Goal: Transaction & Acquisition: Purchase product/service

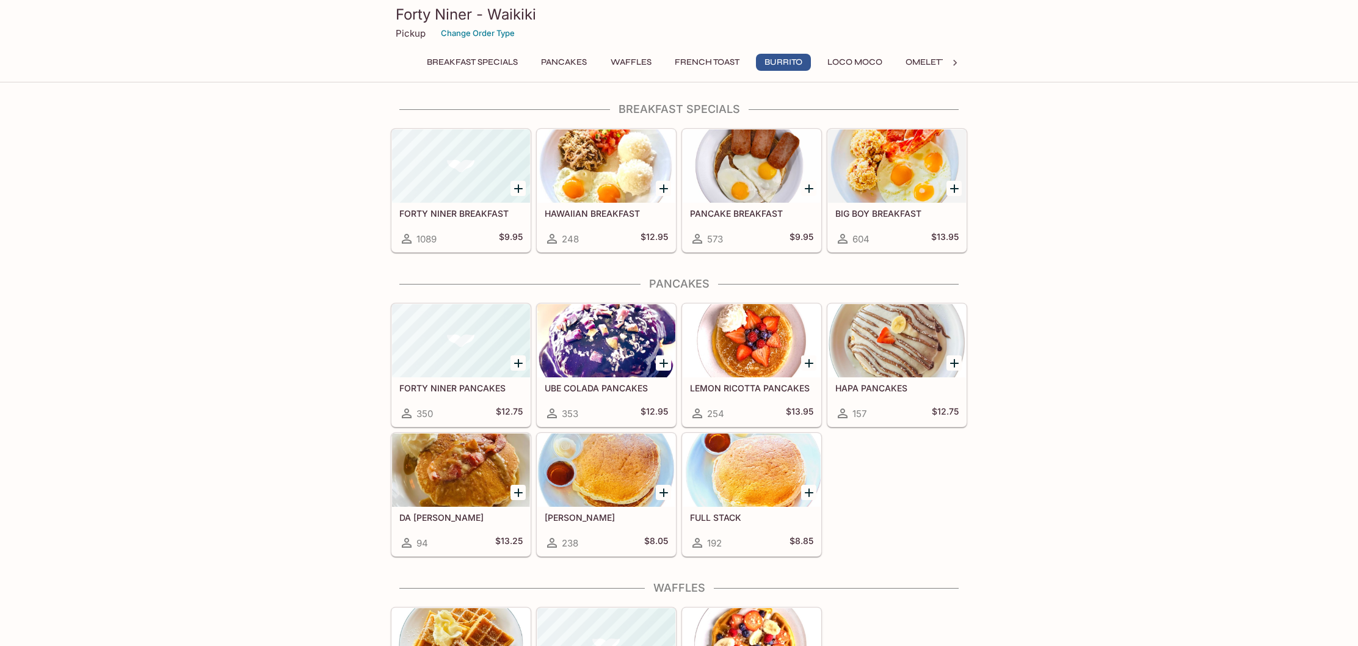
scroll to position [827, 0]
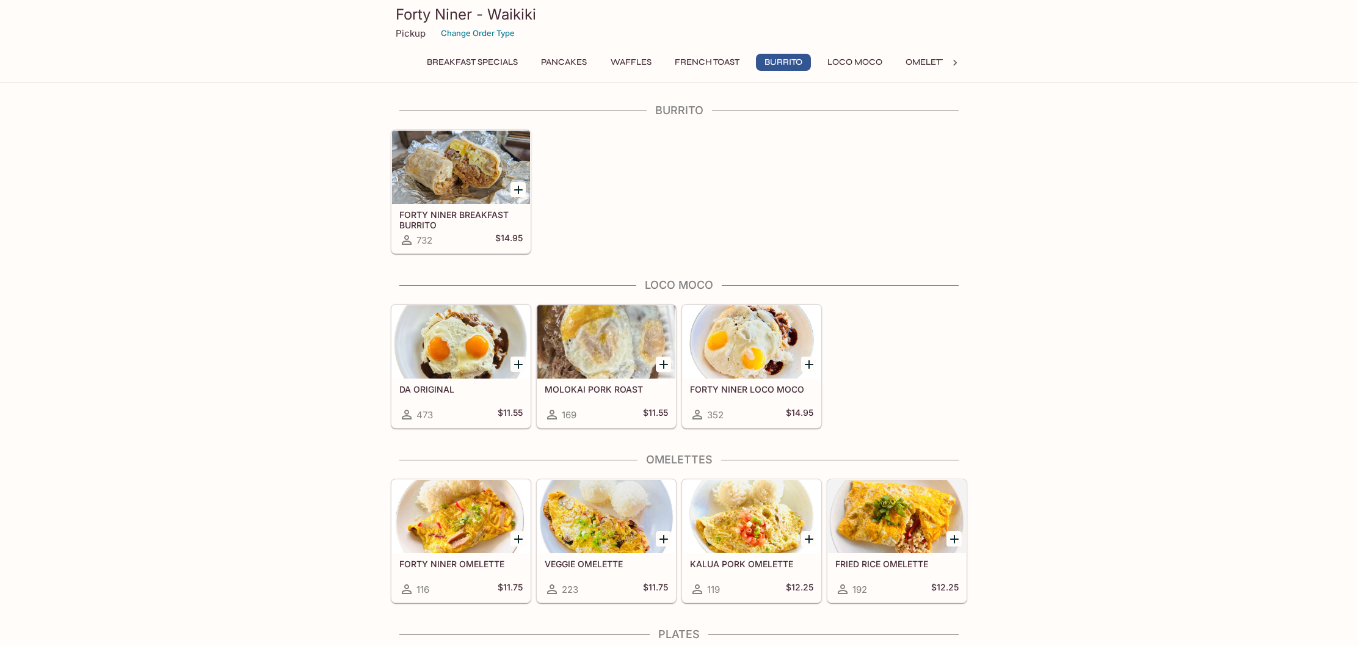
click at [445, 66] on button "Breakfast Specials" at bounding box center [472, 62] width 104 height 17
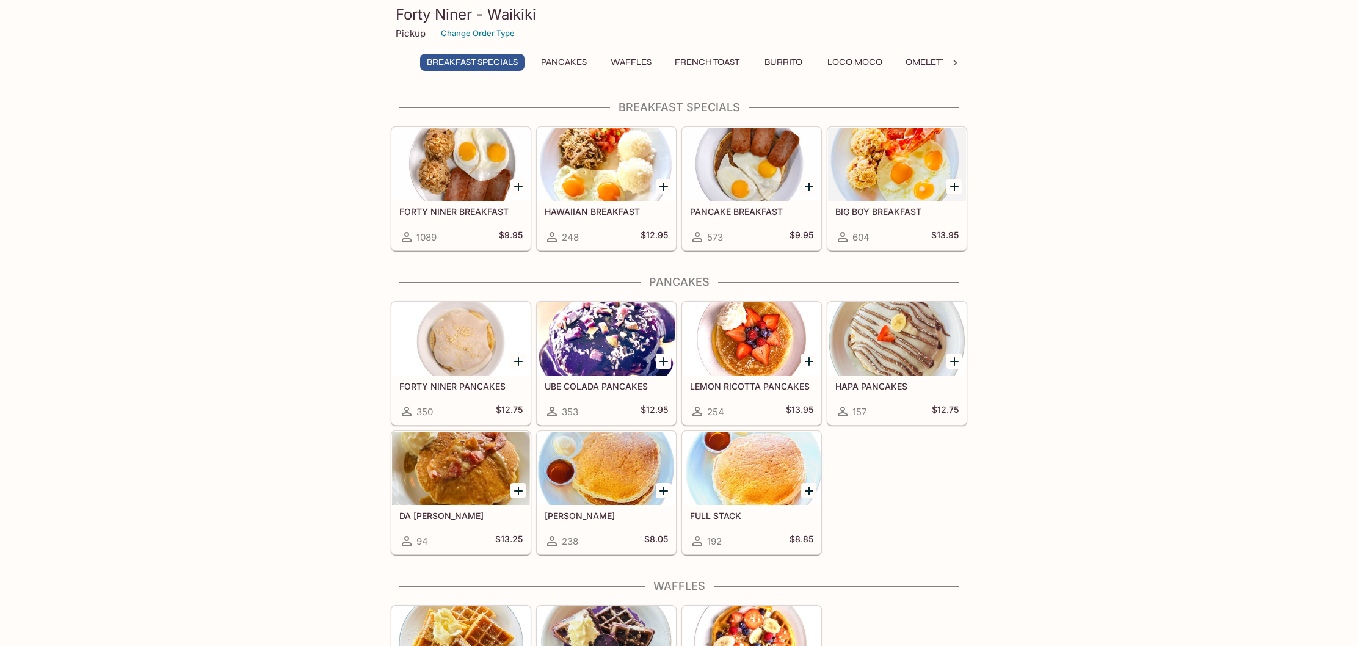
scroll to position [0, 0]
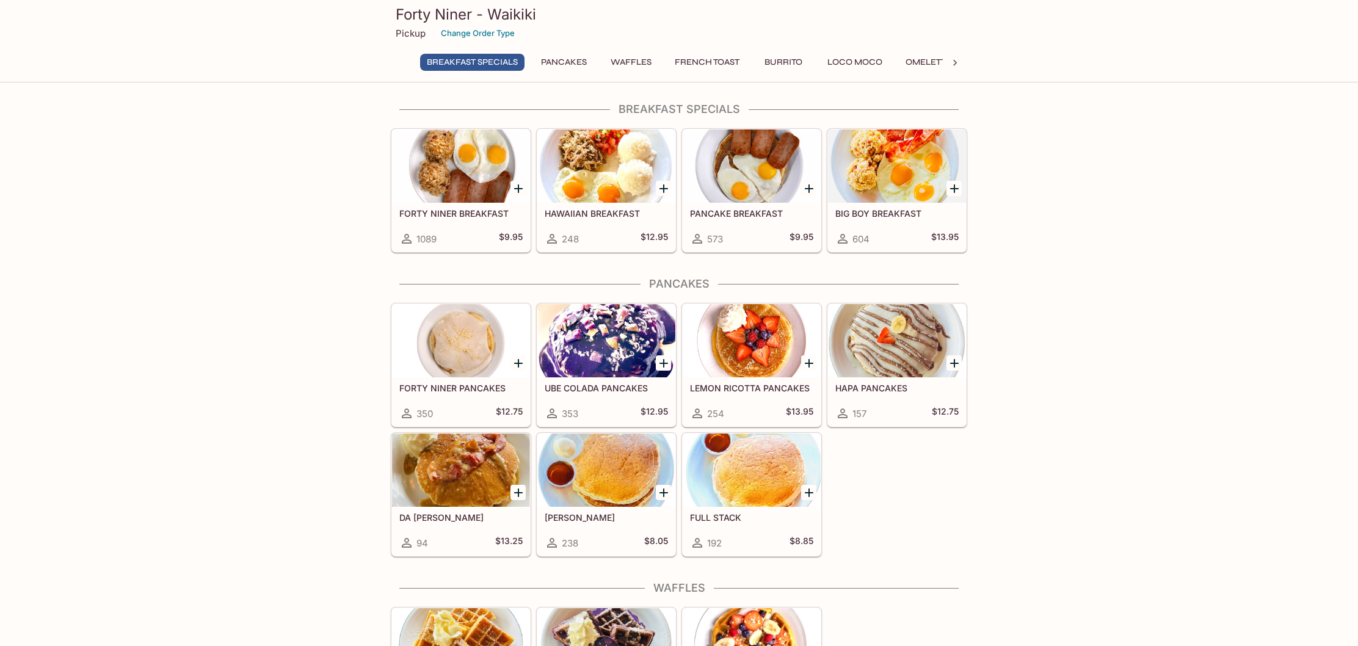
click at [868, 219] on div "BIG BOY BREAKFAST 604 $13.95" at bounding box center [897, 227] width 138 height 49
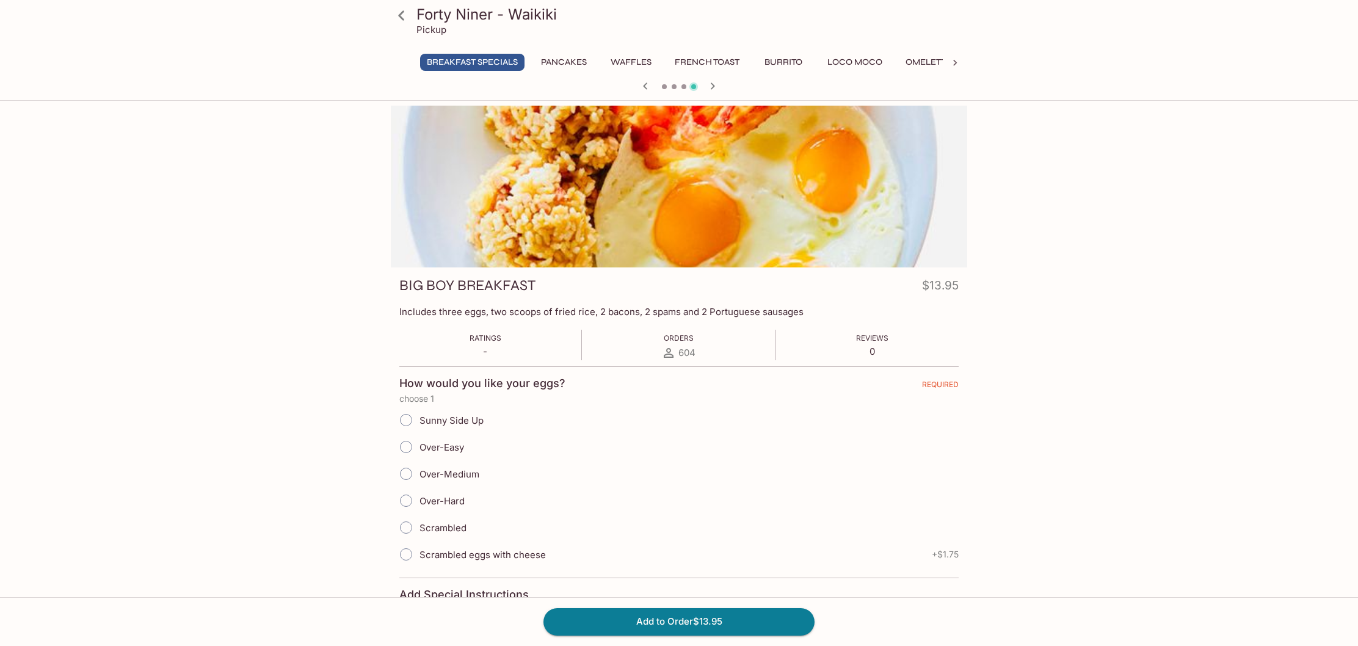
click at [404, 446] on input "Over-Easy" at bounding box center [406, 447] width 26 height 26
radio input "true"
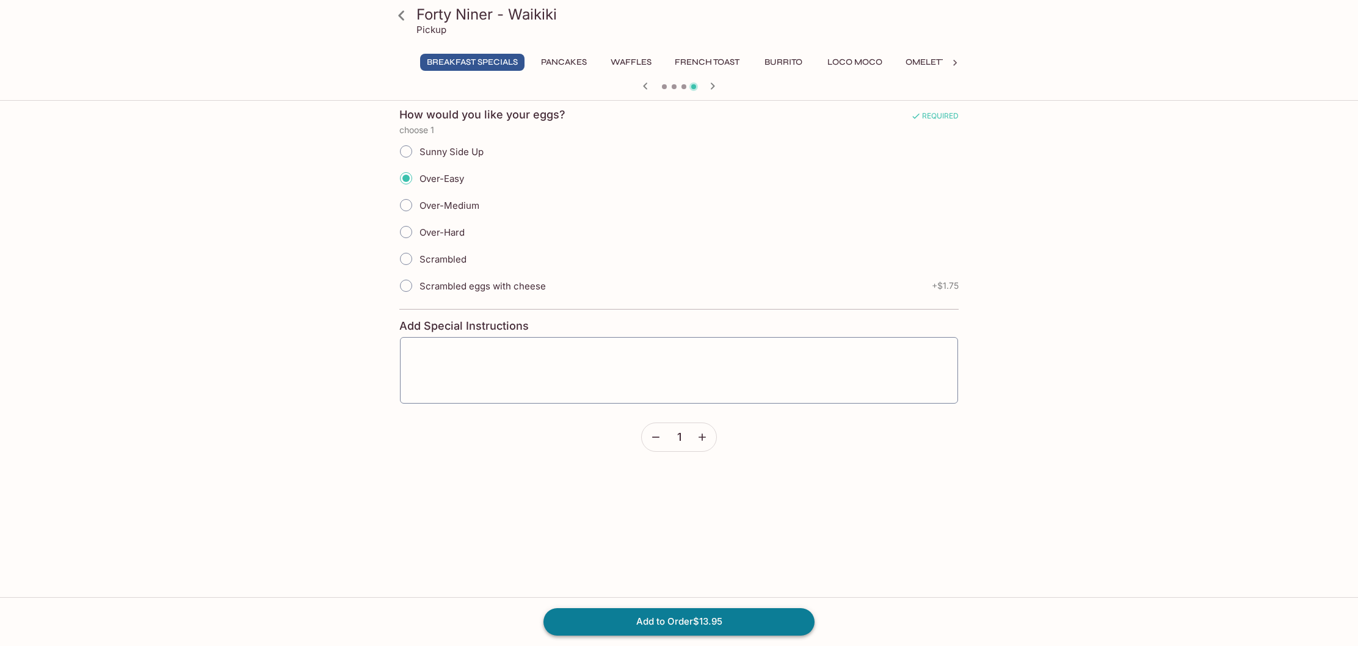
scroll to position [268, 0]
click at [749, 621] on button "Add to Order $13.95" at bounding box center [679, 621] width 271 height 27
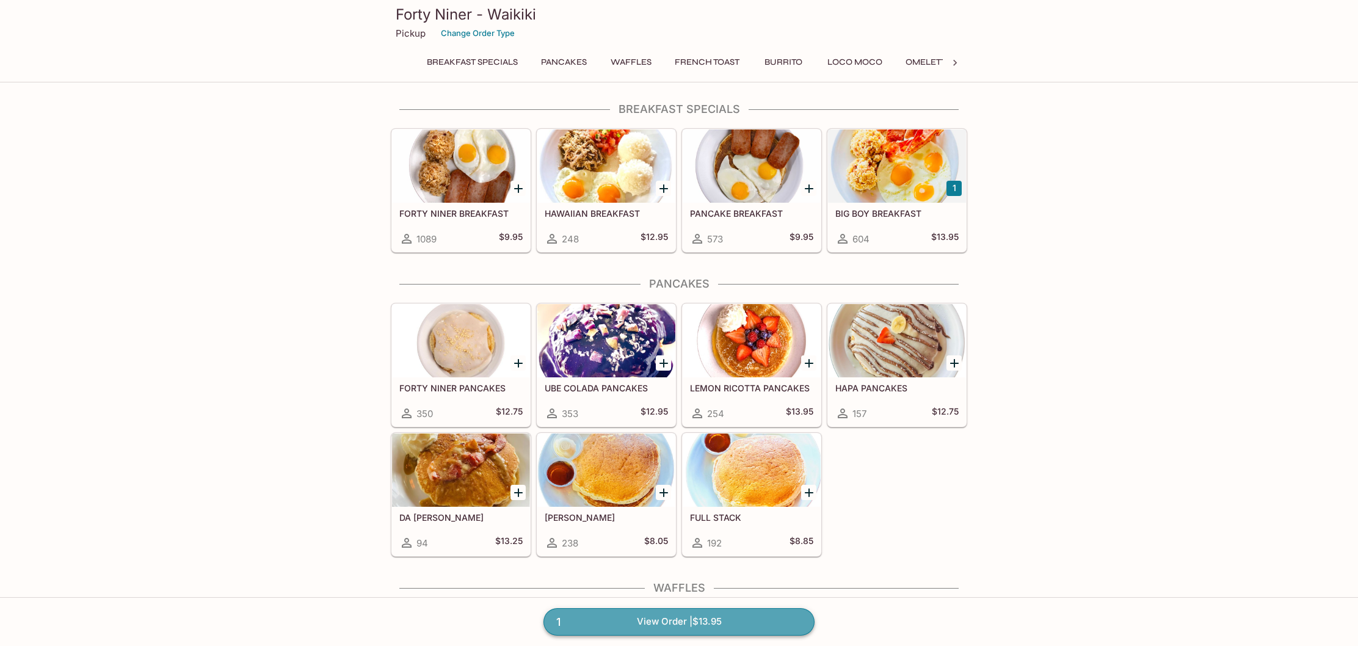
click at [757, 627] on link "1 View Order | $13.95" at bounding box center [679, 621] width 271 height 27
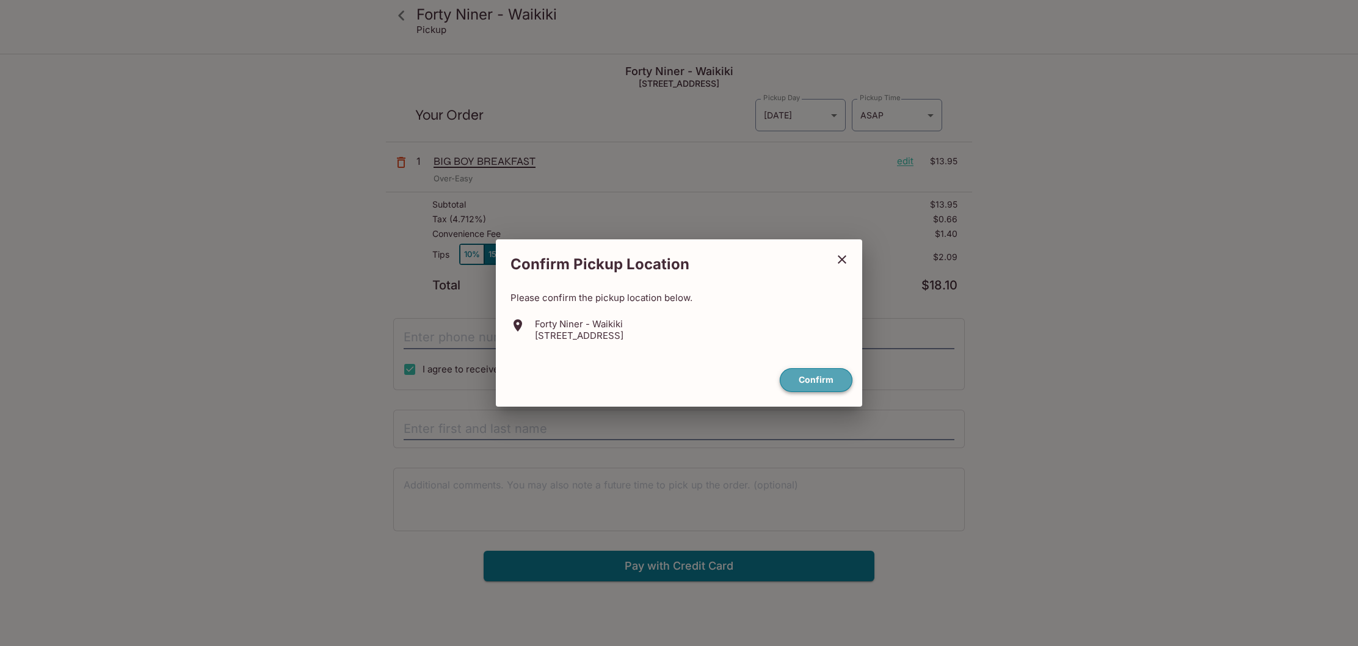
drag, startPoint x: 815, startPoint y: 374, endPoint x: 798, endPoint y: 369, distance: 17.2
click at [813, 374] on button "Confirm" at bounding box center [816, 380] width 73 height 24
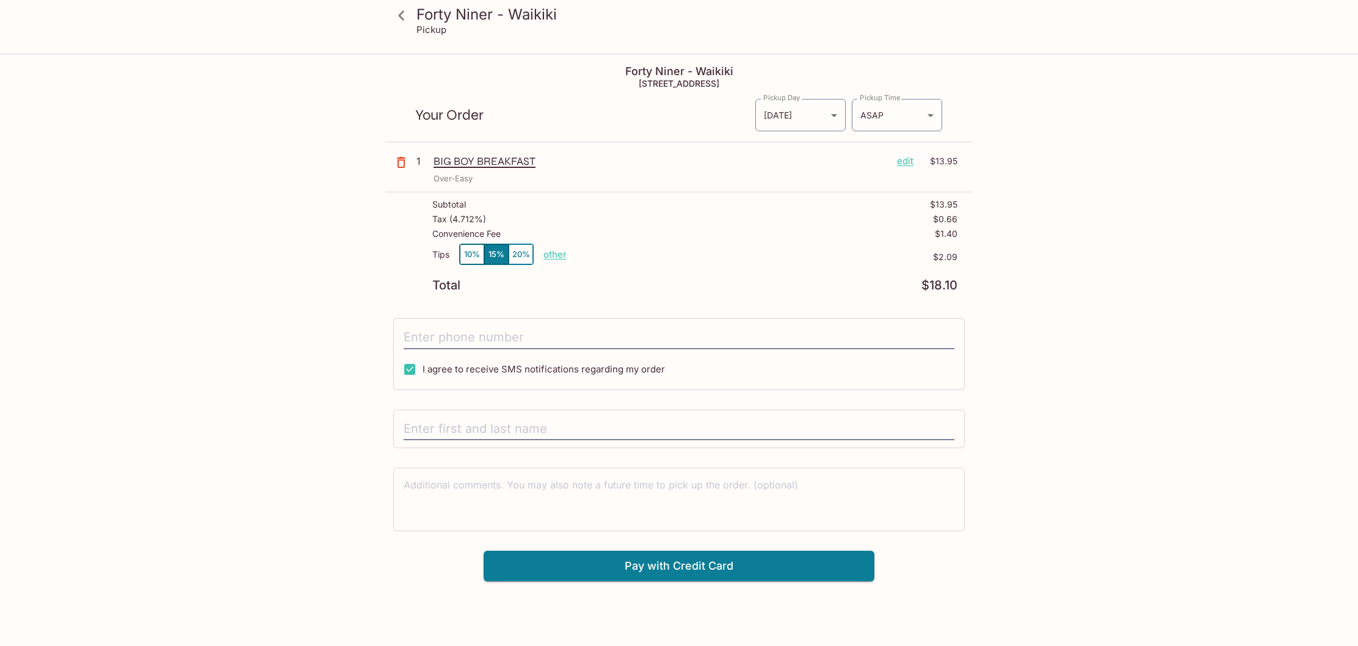
click at [556, 253] on p "other" at bounding box center [555, 255] width 23 height 12
type input "0.00"
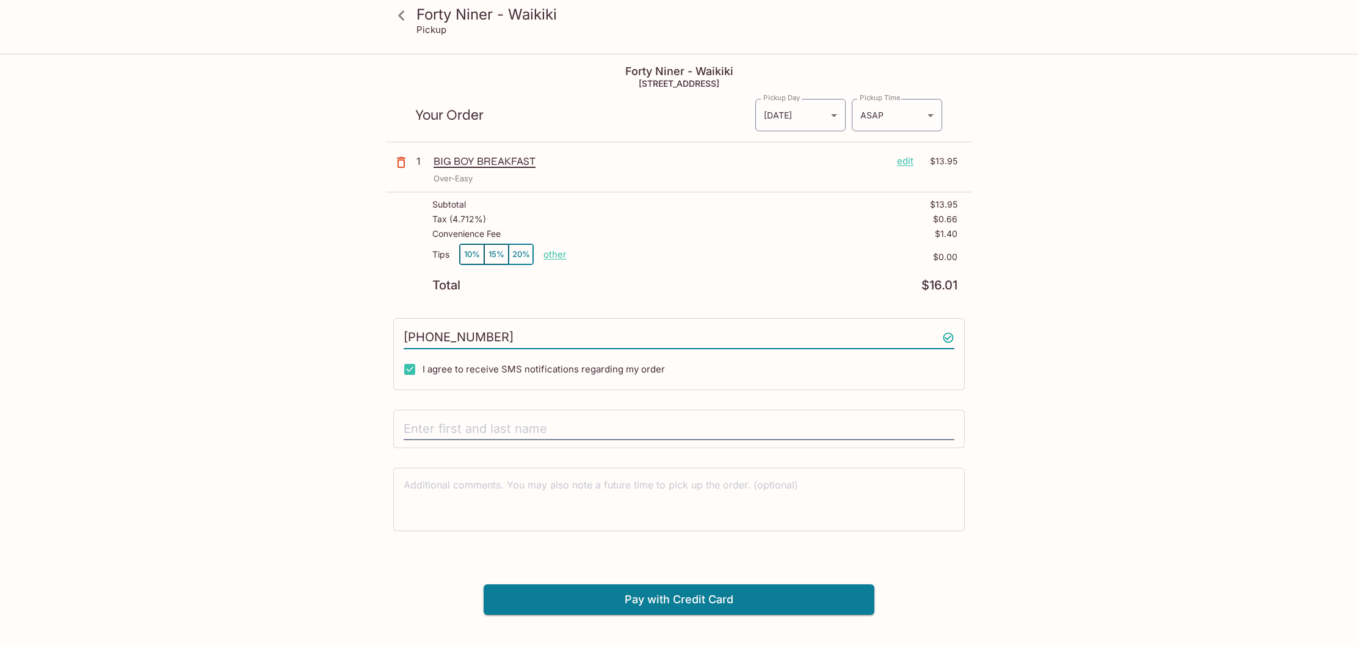
type input "[PHONE_NUMBER]"
type input "[PERSON_NAME]"
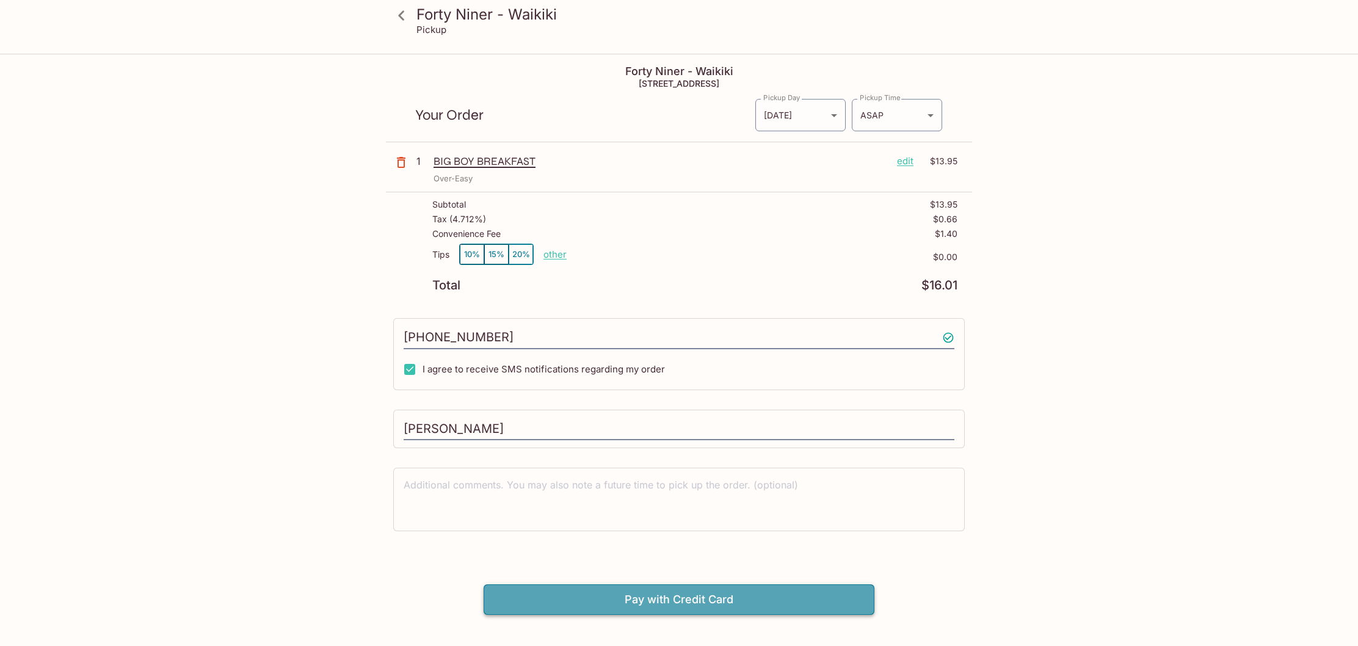
click at [820, 603] on button "Pay with Credit Card" at bounding box center [679, 599] width 391 height 31
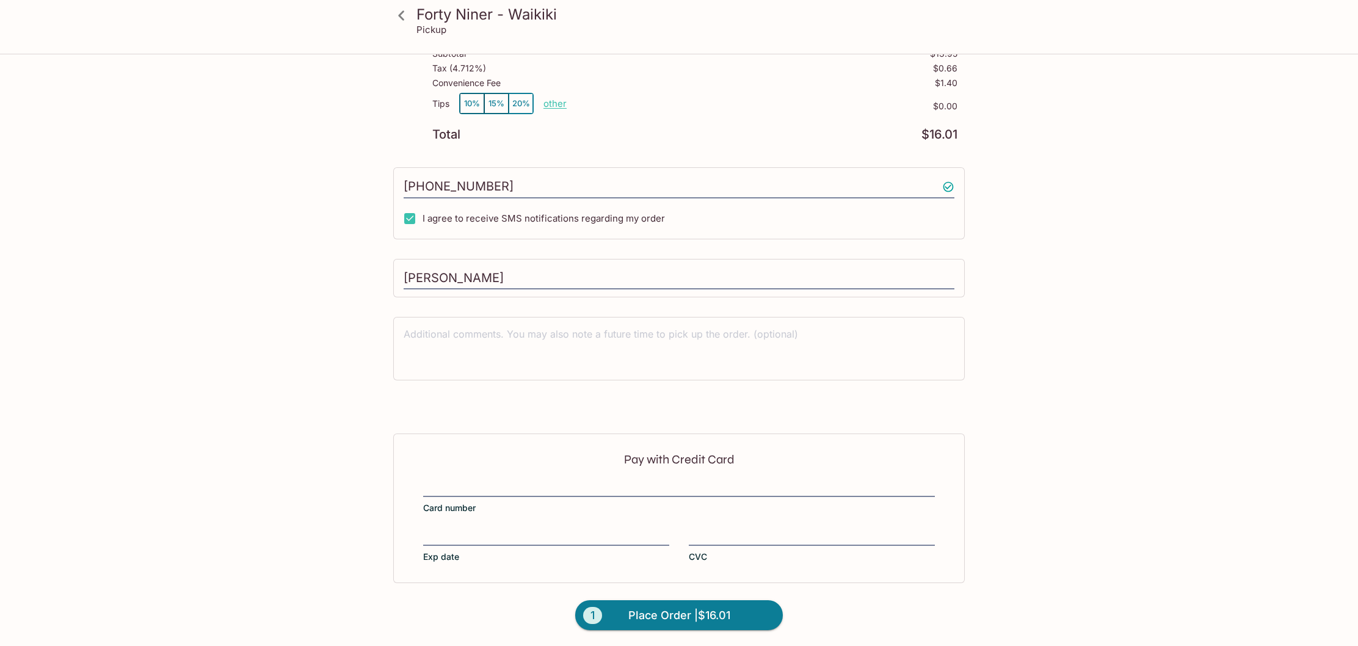
scroll to position [151, 0]
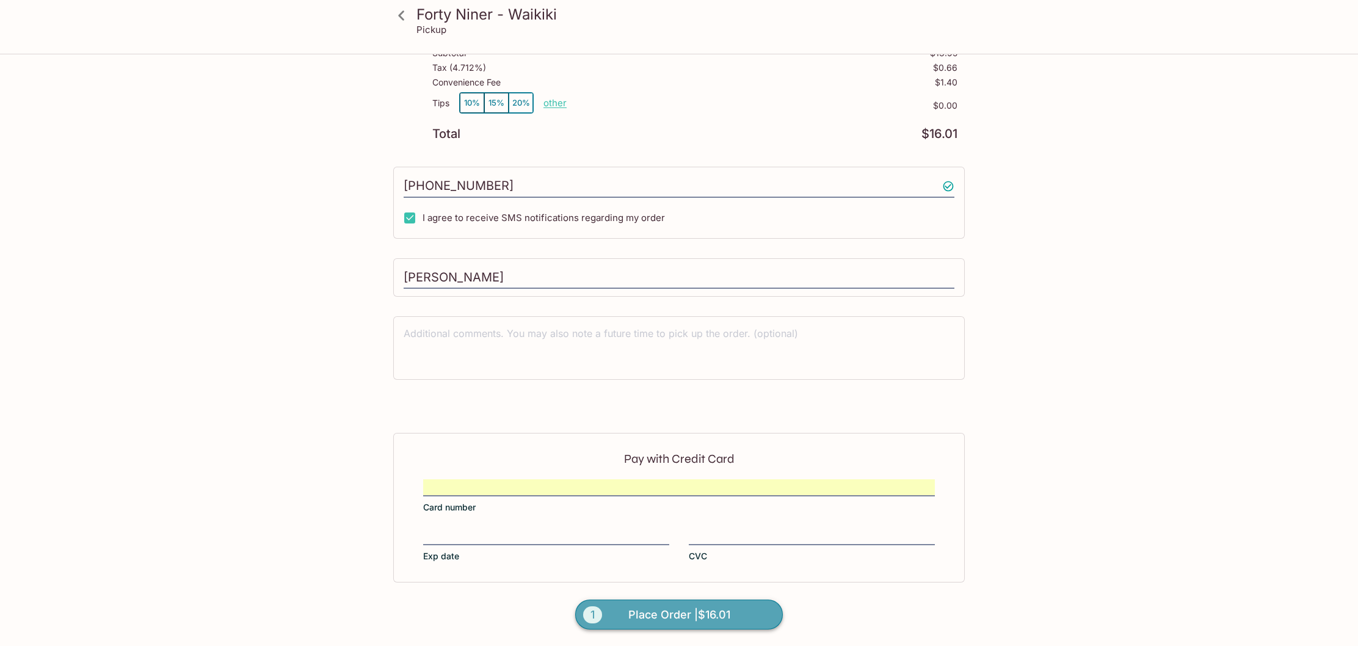
click at [710, 612] on span "Place Order | $16.01" at bounding box center [679, 615] width 102 height 20
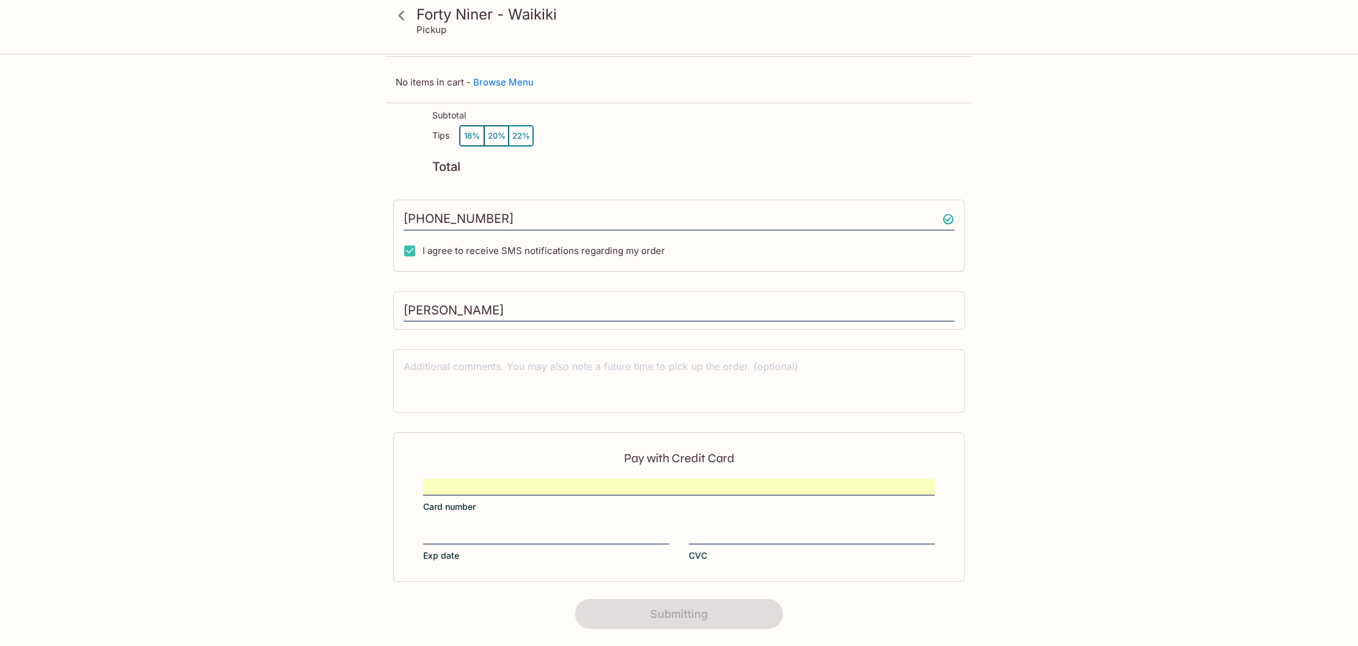
scroll to position [63, 0]
